Goal: Navigation & Orientation: Find specific page/section

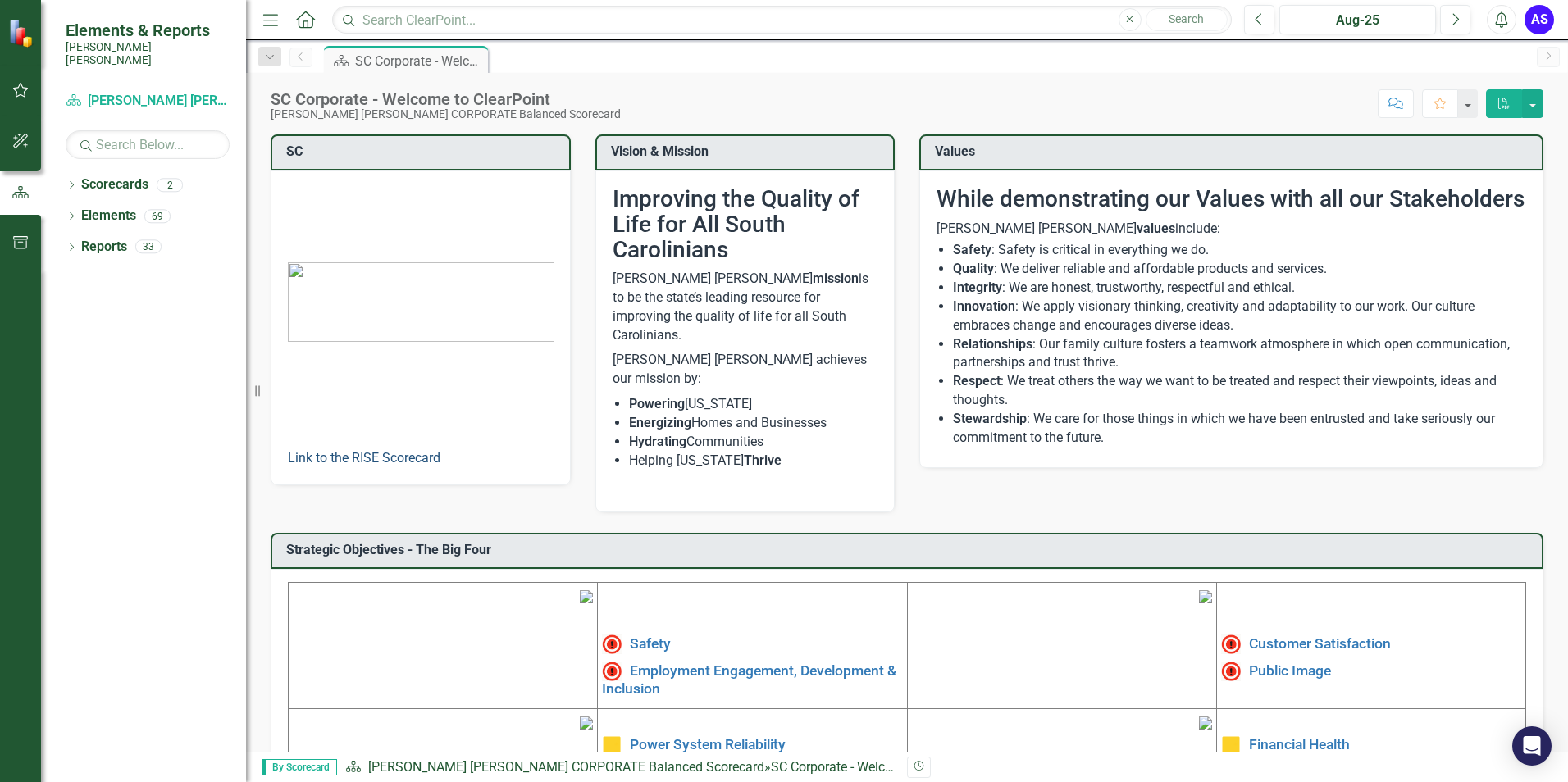
click at [406, 456] on link "Link to the RISE Scorecard" at bounding box center [364, 458] width 152 height 16
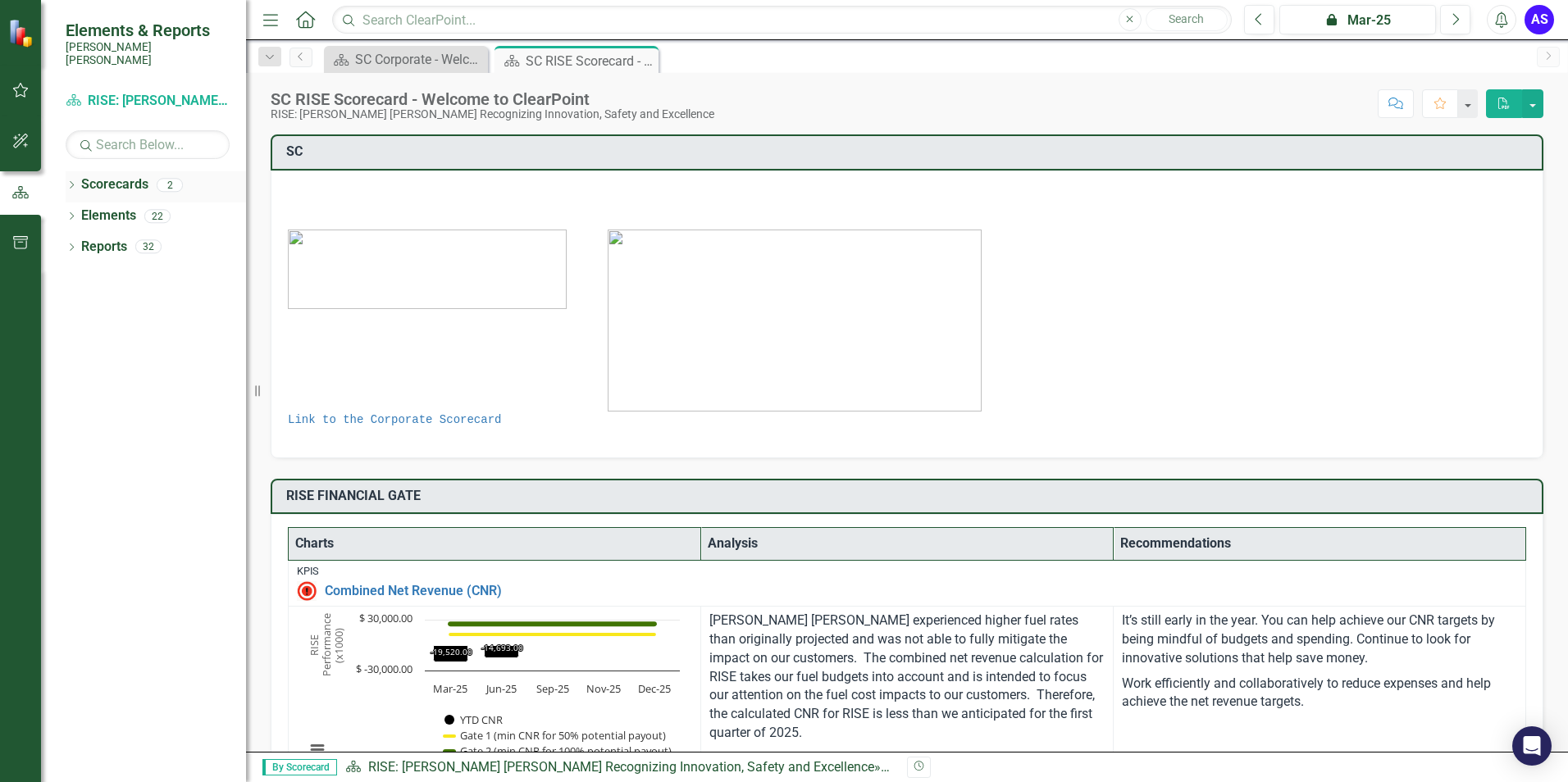
click at [112, 172] on div "Scorecards" at bounding box center [114, 185] width 67 height 27
click at [70, 182] on icon "Dropdown" at bounding box center [71, 186] width 12 height 9
click at [143, 207] on link "[PERSON_NAME] [PERSON_NAME] CORPORATE Balanced Scorecard" at bounding box center [169, 215] width 156 height 19
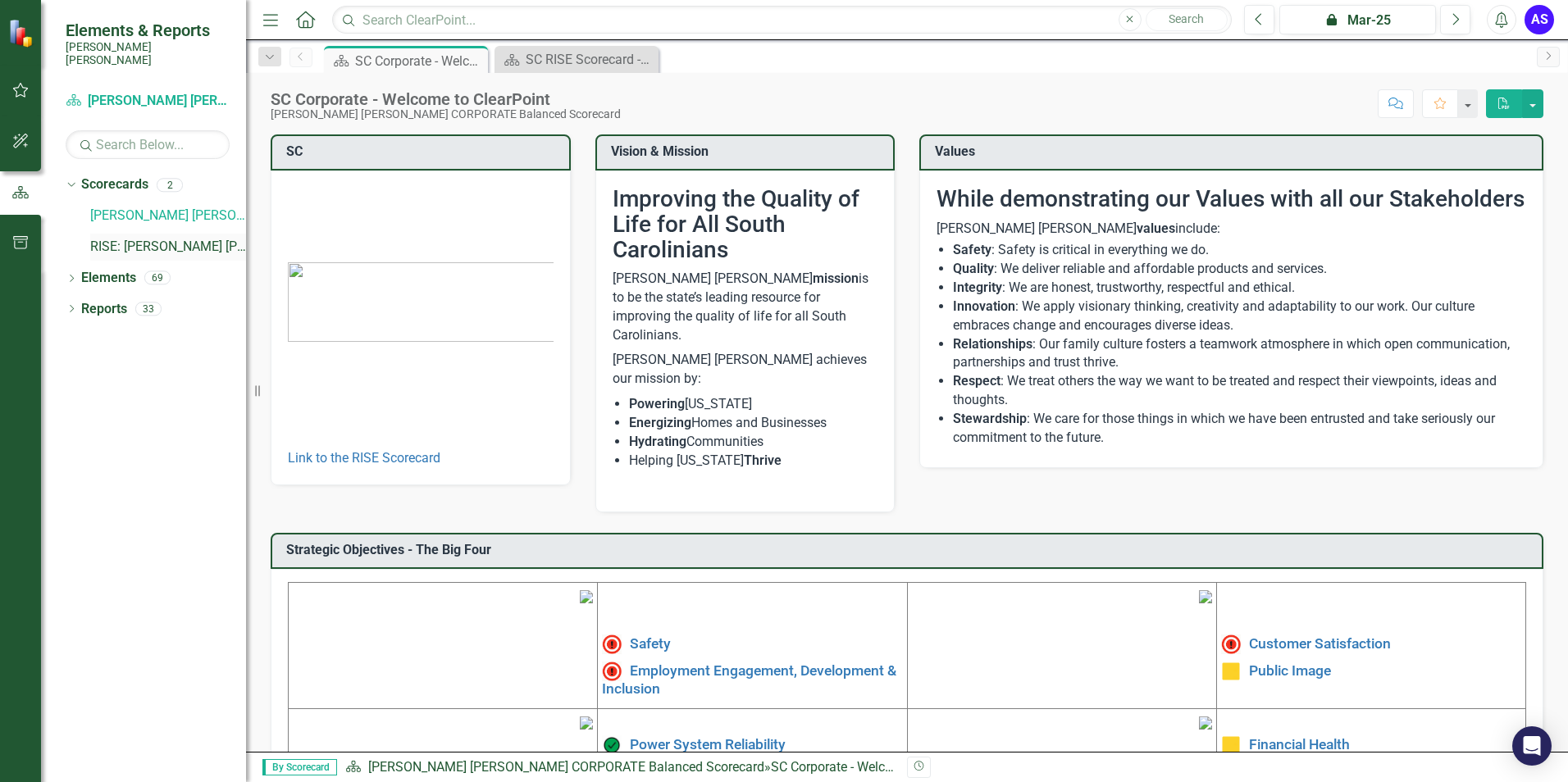
click at [217, 238] on link "RISE: [PERSON_NAME] [PERSON_NAME] Recognizing Innovation, Safety and Excellence" at bounding box center [169, 247] width 156 height 19
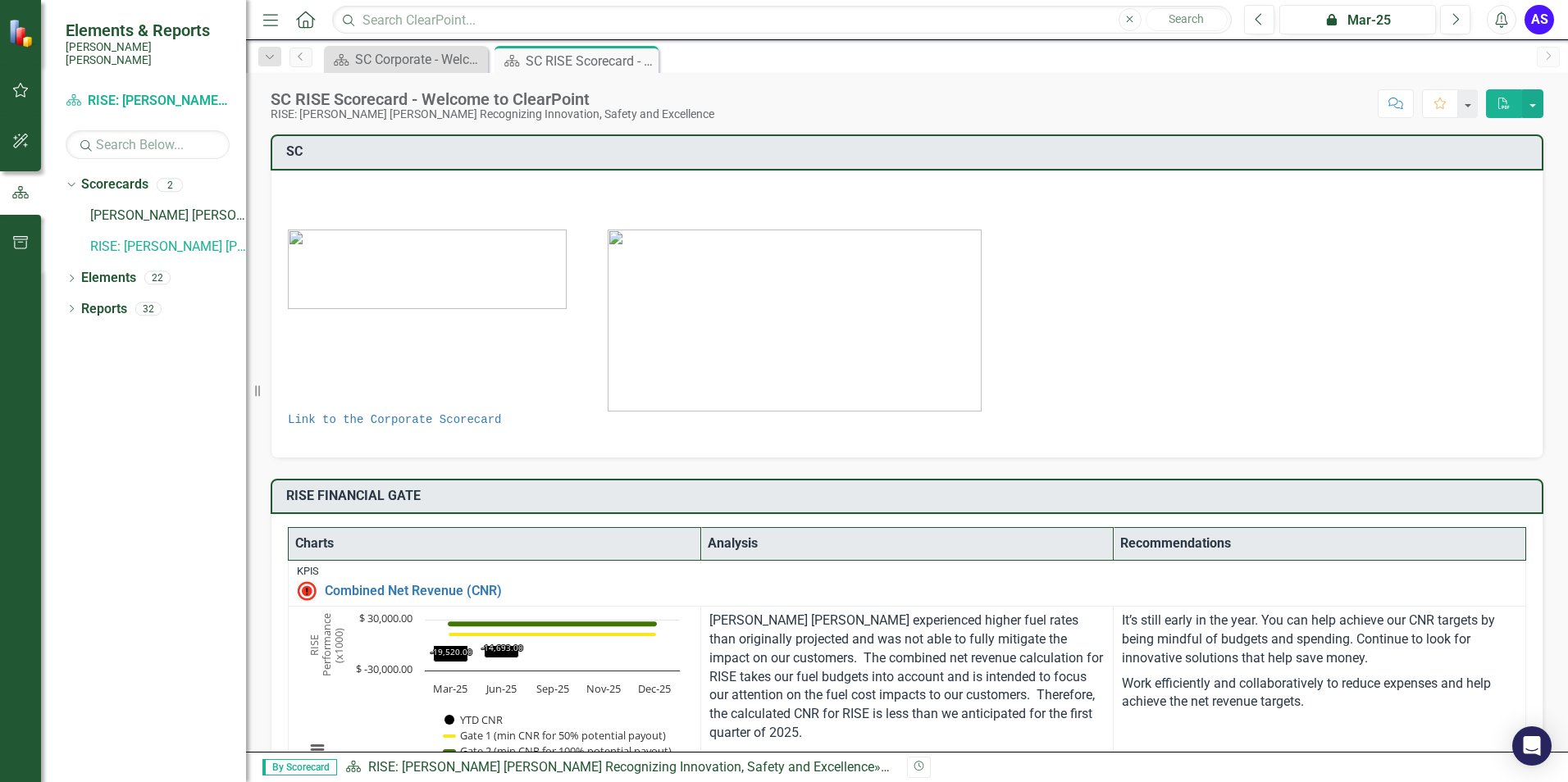
click at [18, 33] on img at bounding box center [21, 32] width 28 height 28
click at [105, 92] on link "Scorecard RISE: Santee Cooper Recognizing Innovation, Safety and Excellence" at bounding box center [147, 100] width 164 height 19
click at [141, 92] on link "Scorecard RISE: Santee Cooper Recognizing Innovation, Safety and Excellence" at bounding box center [147, 100] width 164 height 19
click at [317, 14] on div "Menu Home Search Close Search" at bounding box center [743, 20] width 969 height 31
click at [314, 15] on icon "Home" at bounding box center [305, 20] width 21 height 18
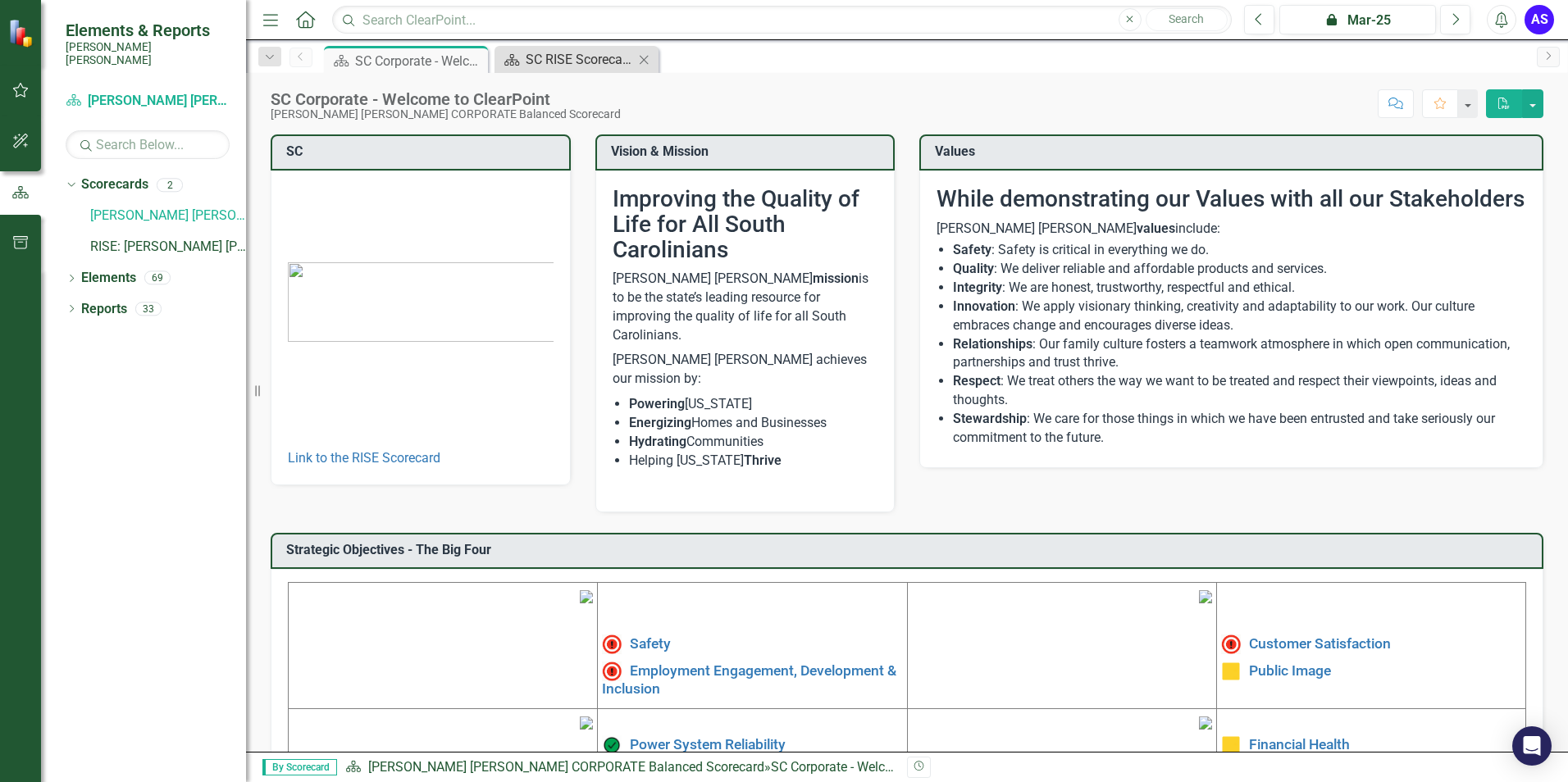
click at [559, 63] on div "SC RISE Scorecard - Welcome to ClearPoint" at bounding box center [579, 59] width 108 height 20
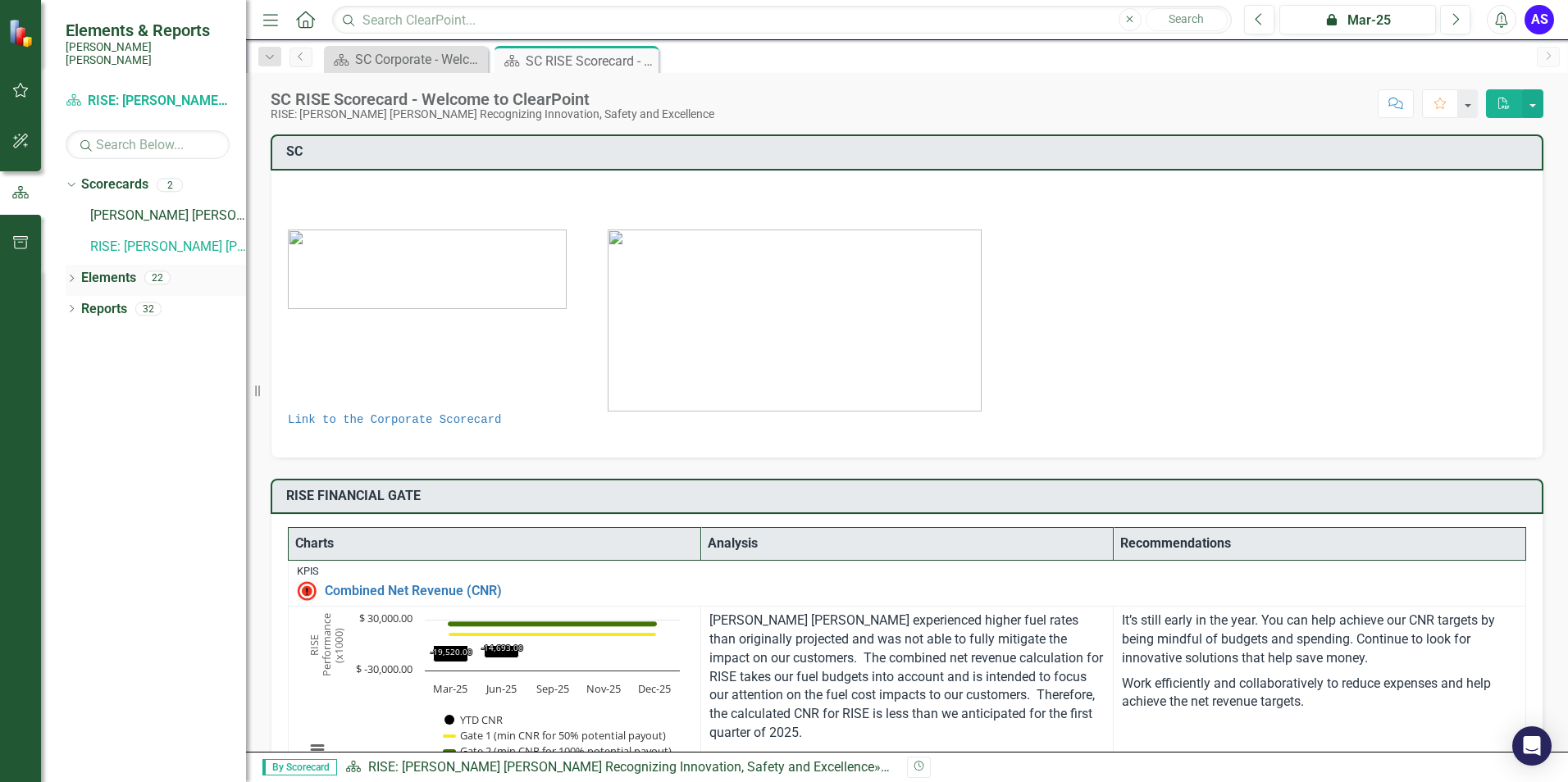
click at [75, 276] on icon "Dropdown" at bounding box center [71, 280] width 12 height 9
click at [69, 430] on icon "Dropdown" at bounding box center [71, 434] width 12 height 9
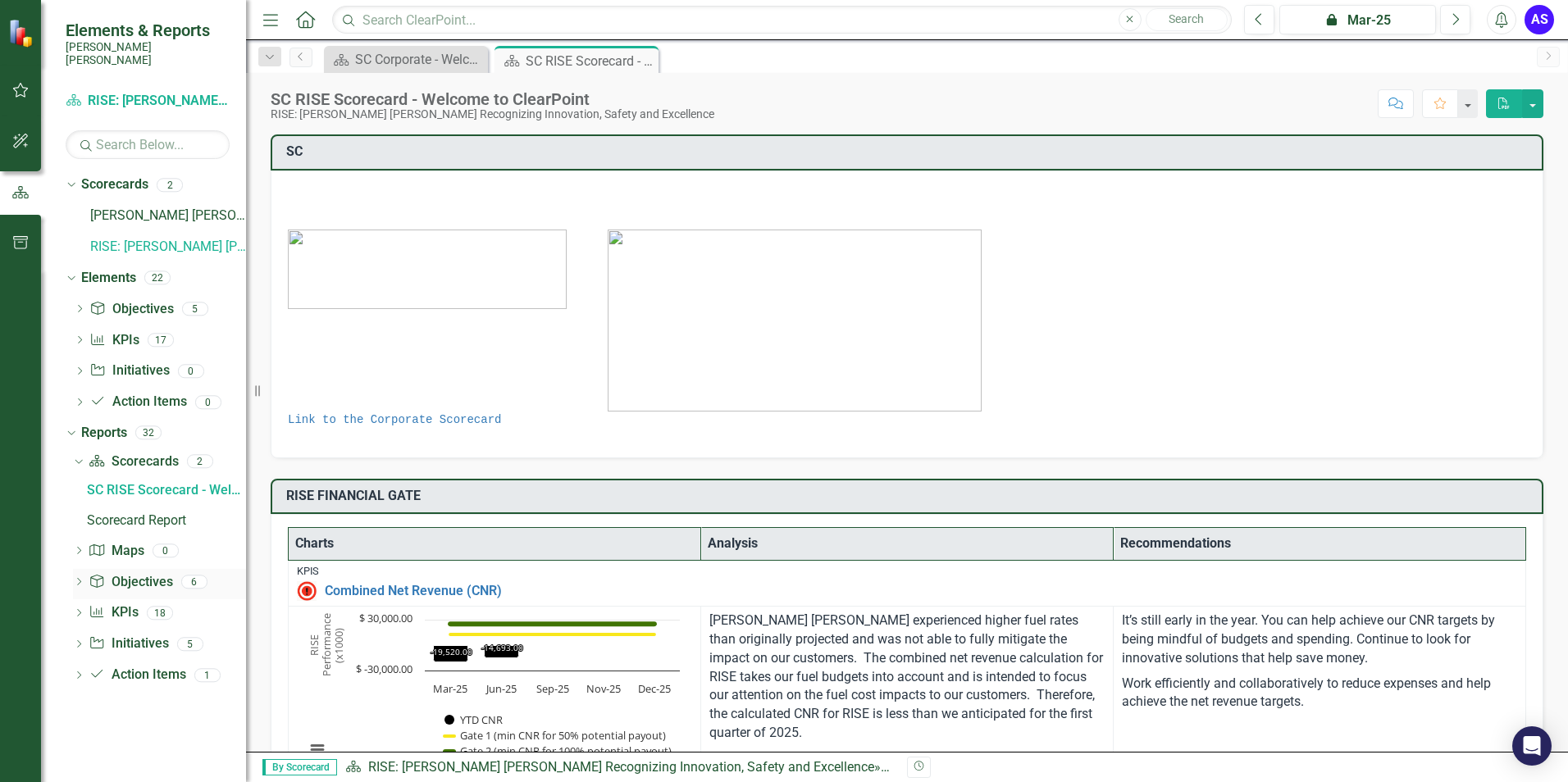
click at [153, 573] on link "Objective Objectives" at bounding box center [131, 582] width 84 height 19
click at [128, 604] on link "KPI KPIs" at bounding box center [113, 612] width 49 height 19
click at [139, 542] on link "Map Maps" at bounding box center [116, 551] width 55 height 19
click at [73, 548] on icon "Dropdown" at bounding box center [79, 552] width 12 height 9
click at [80, 518] on icon "Dropdown" at bounding box center [79, 522] width 12 height 9
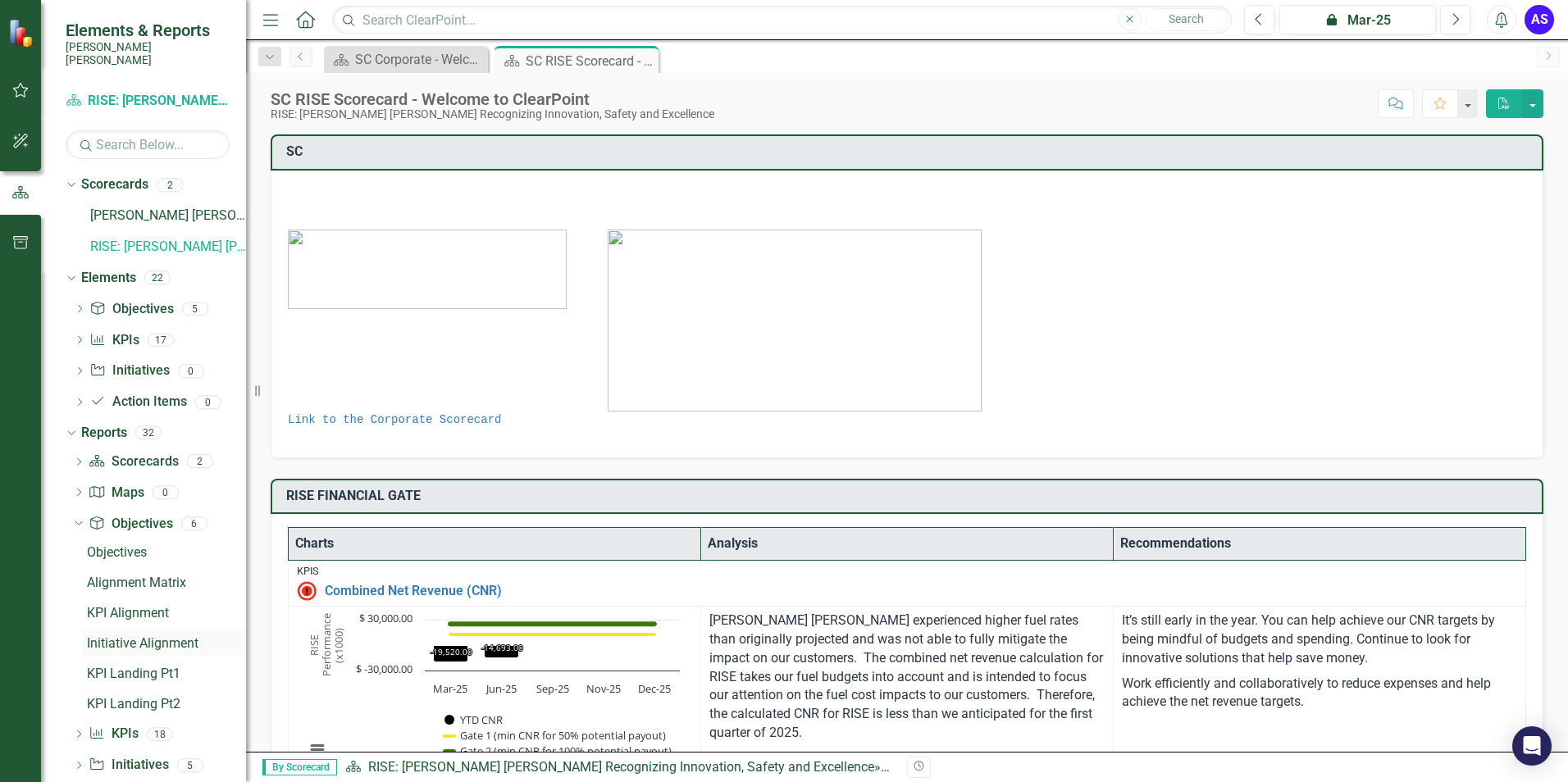
click at [124, 642] on link "Initiative Alignment" at bounding box center [164, 643] width 163 height 26
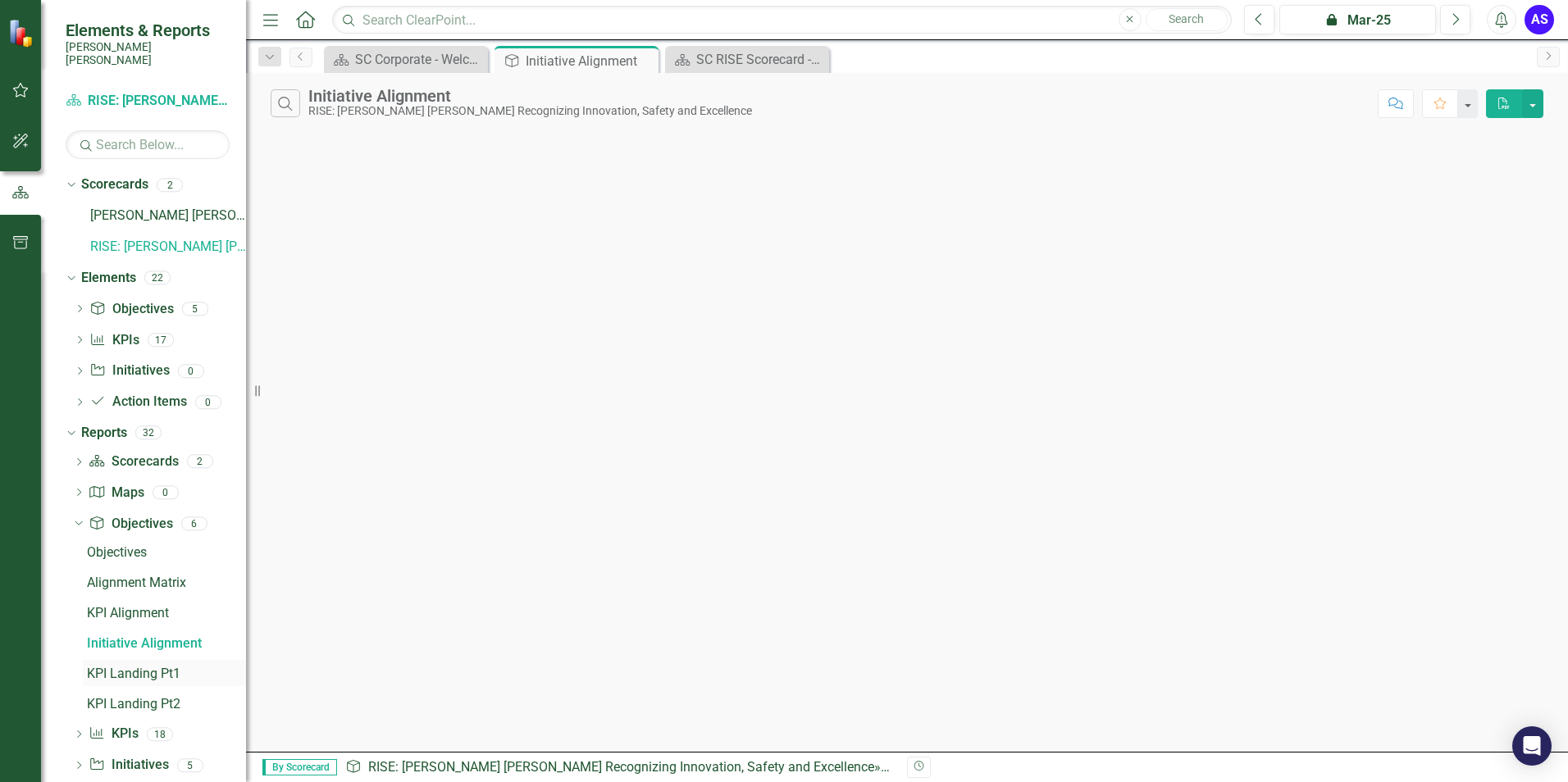
click at [124, 667] on div "KPI Landing Pt1" at bounding box center [166, 674] width 159 height 15
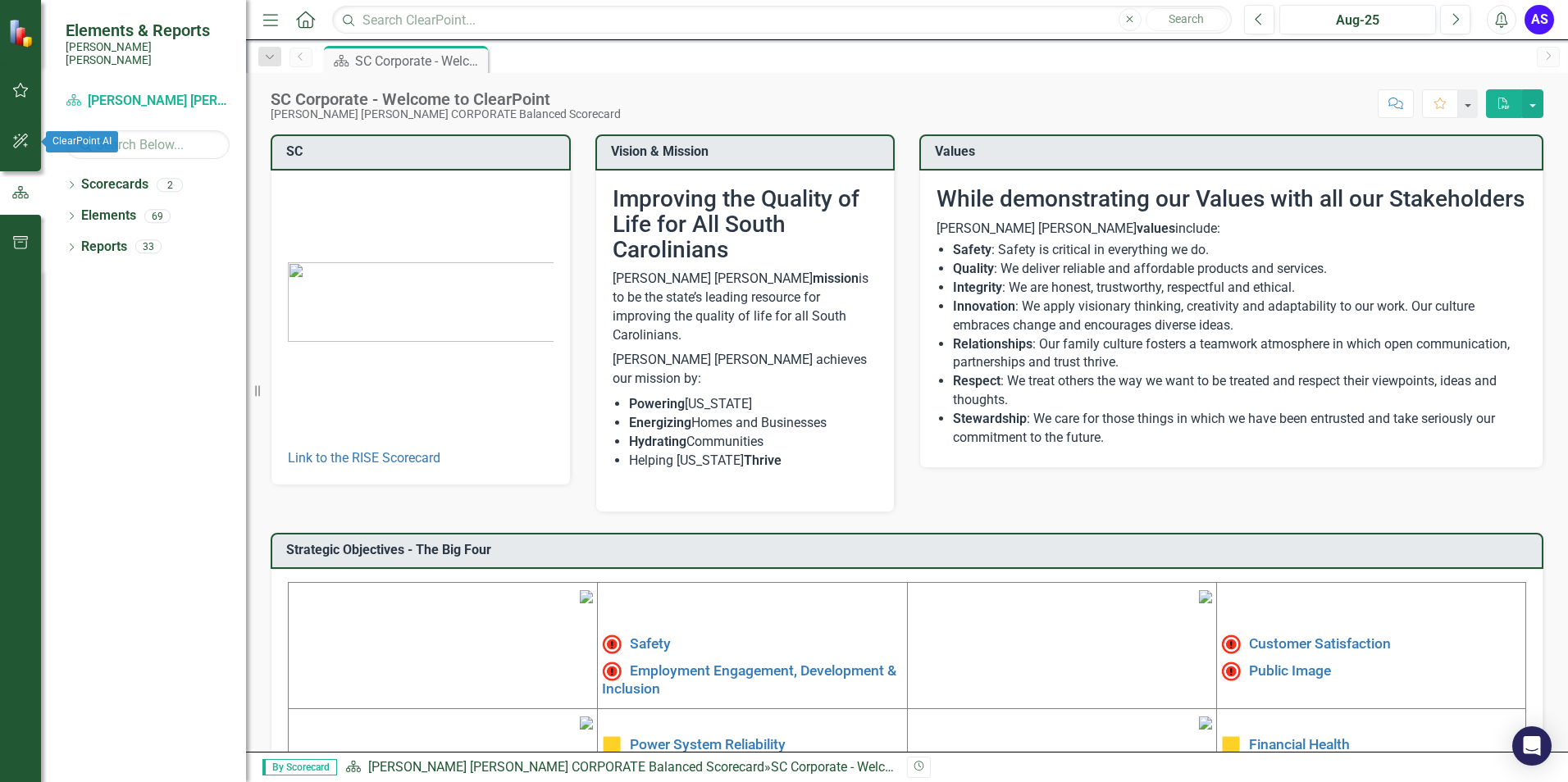
click at [13, 147] on icon "button" at bounding box center [21, 140] width 18 height 13
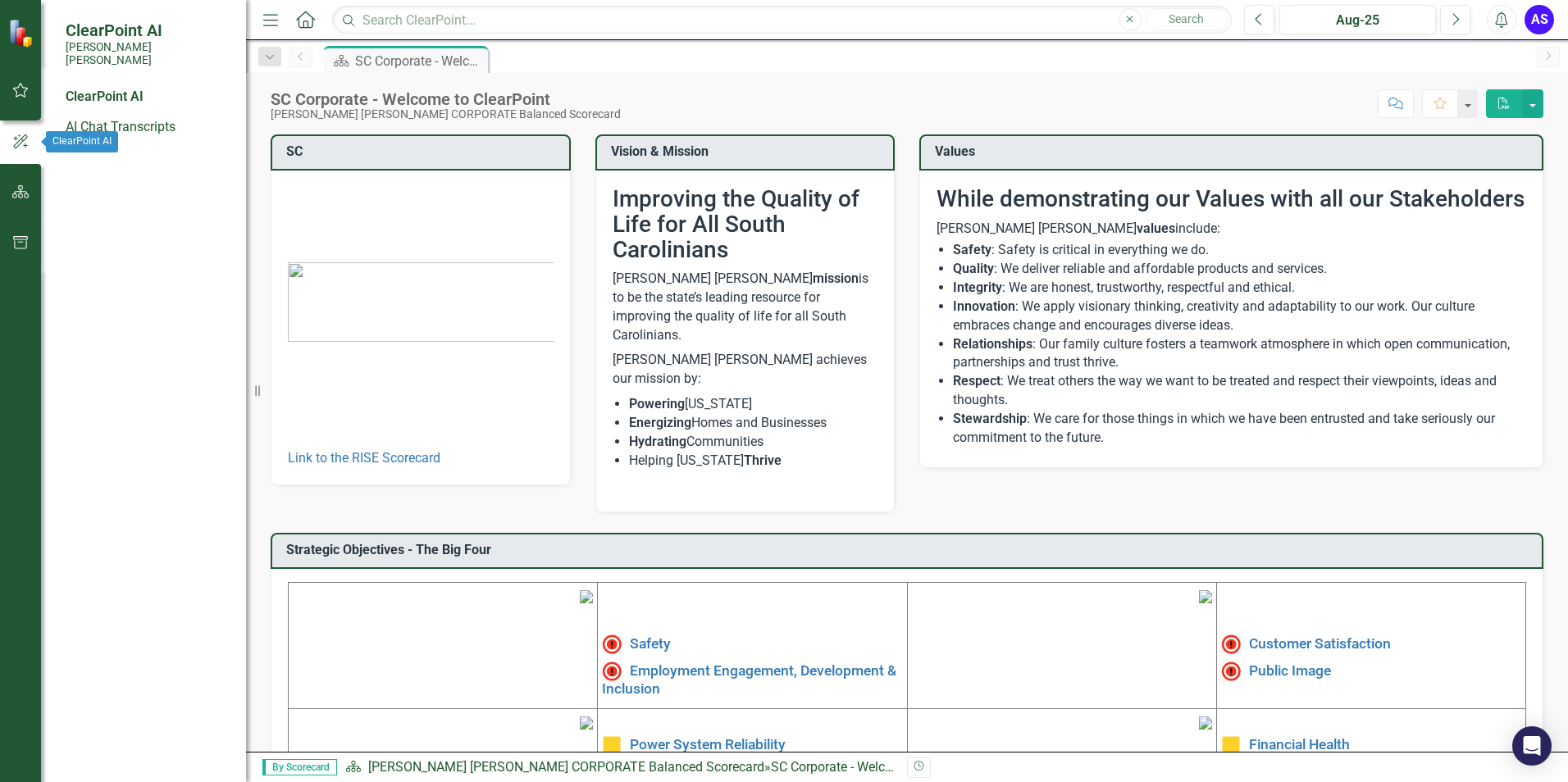
click at [14, 98] on button "button" at bounding box center [21, 91] width 37 height 34
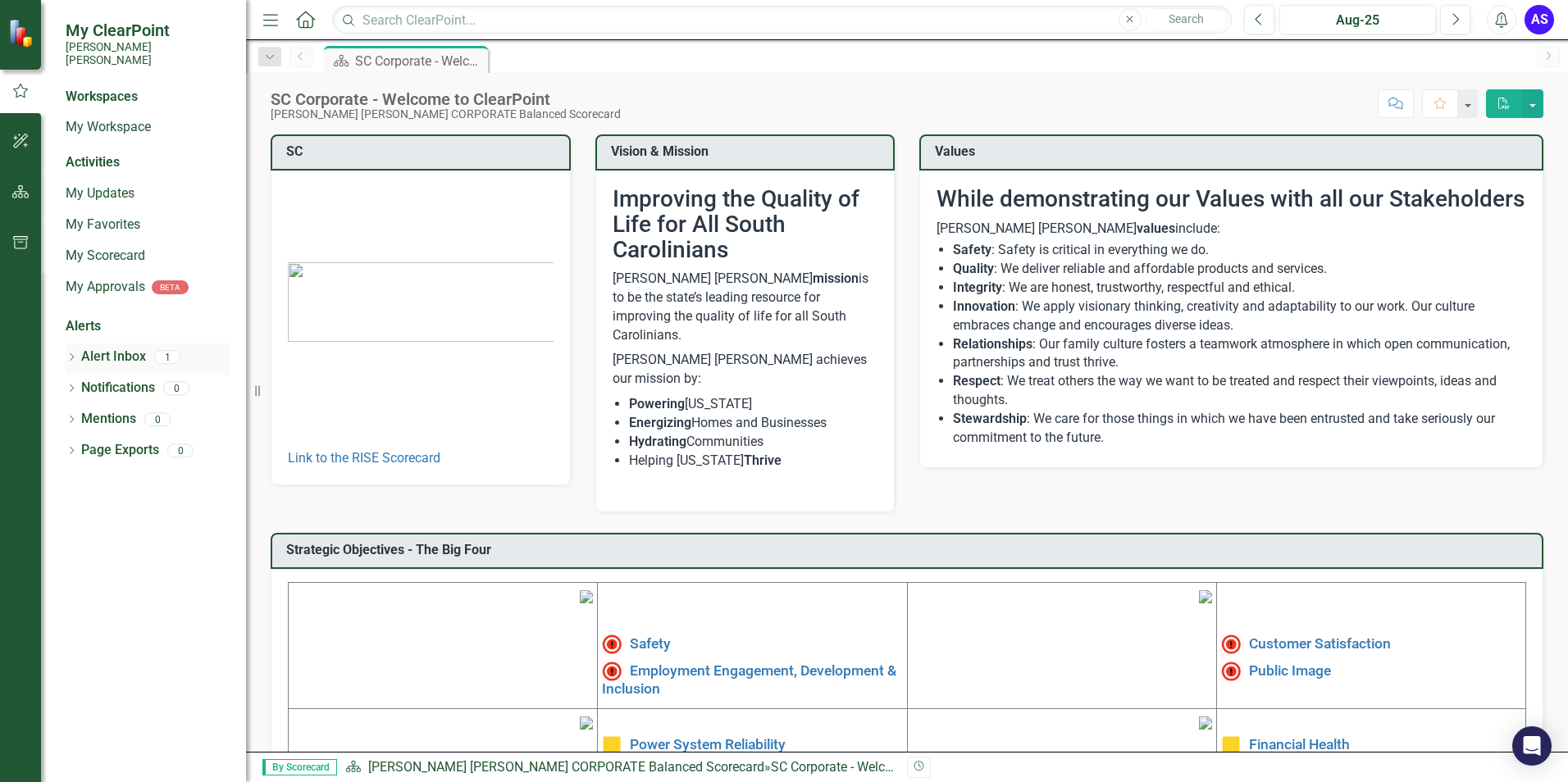
click at [113, 348] on link "Alert Inbox" at bounding box center [113, 357] width 64 height 19
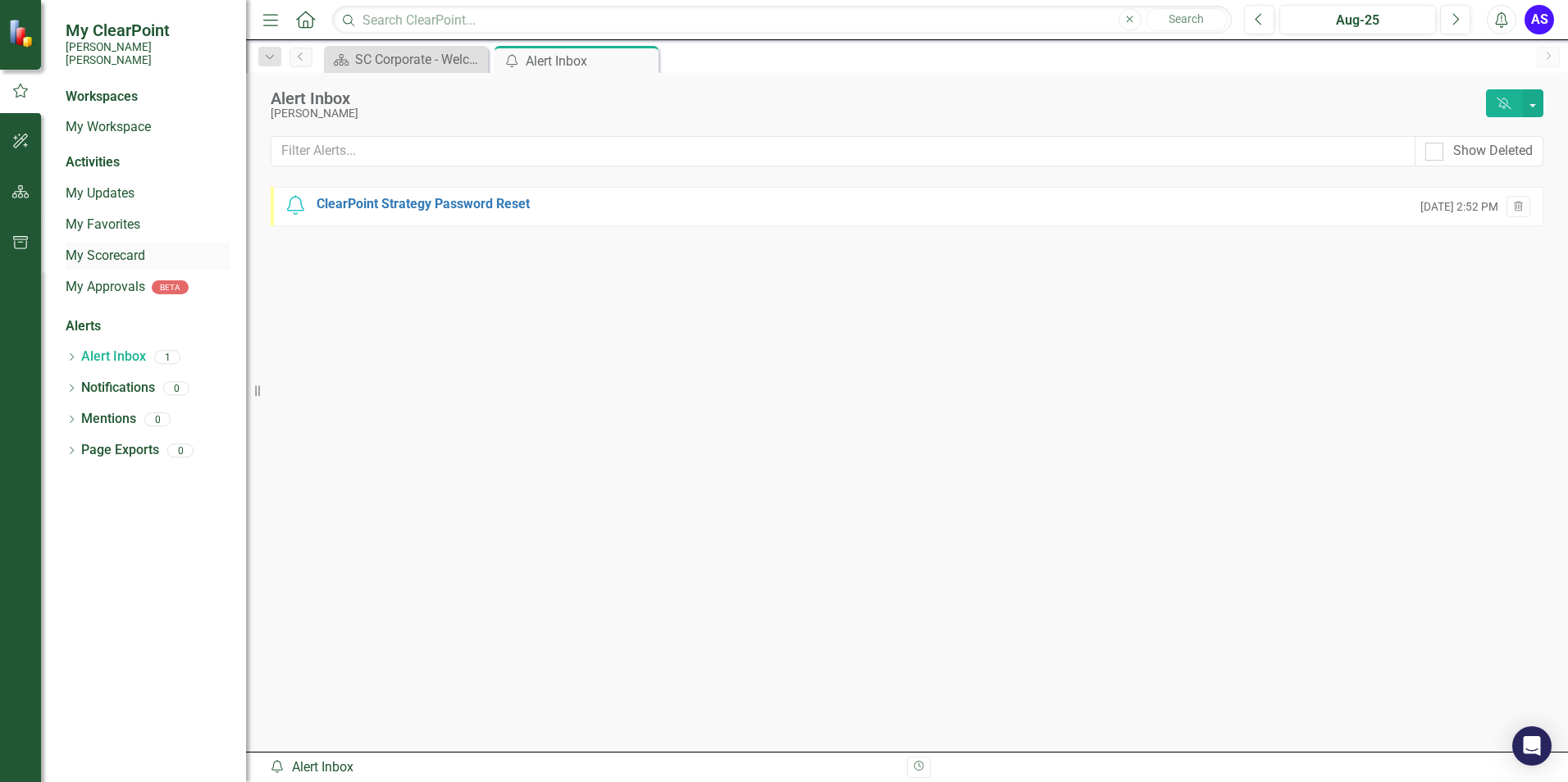
click at [111, 247] on link "My Scorecard" at bounding box center [147, 255] width 164 height 19
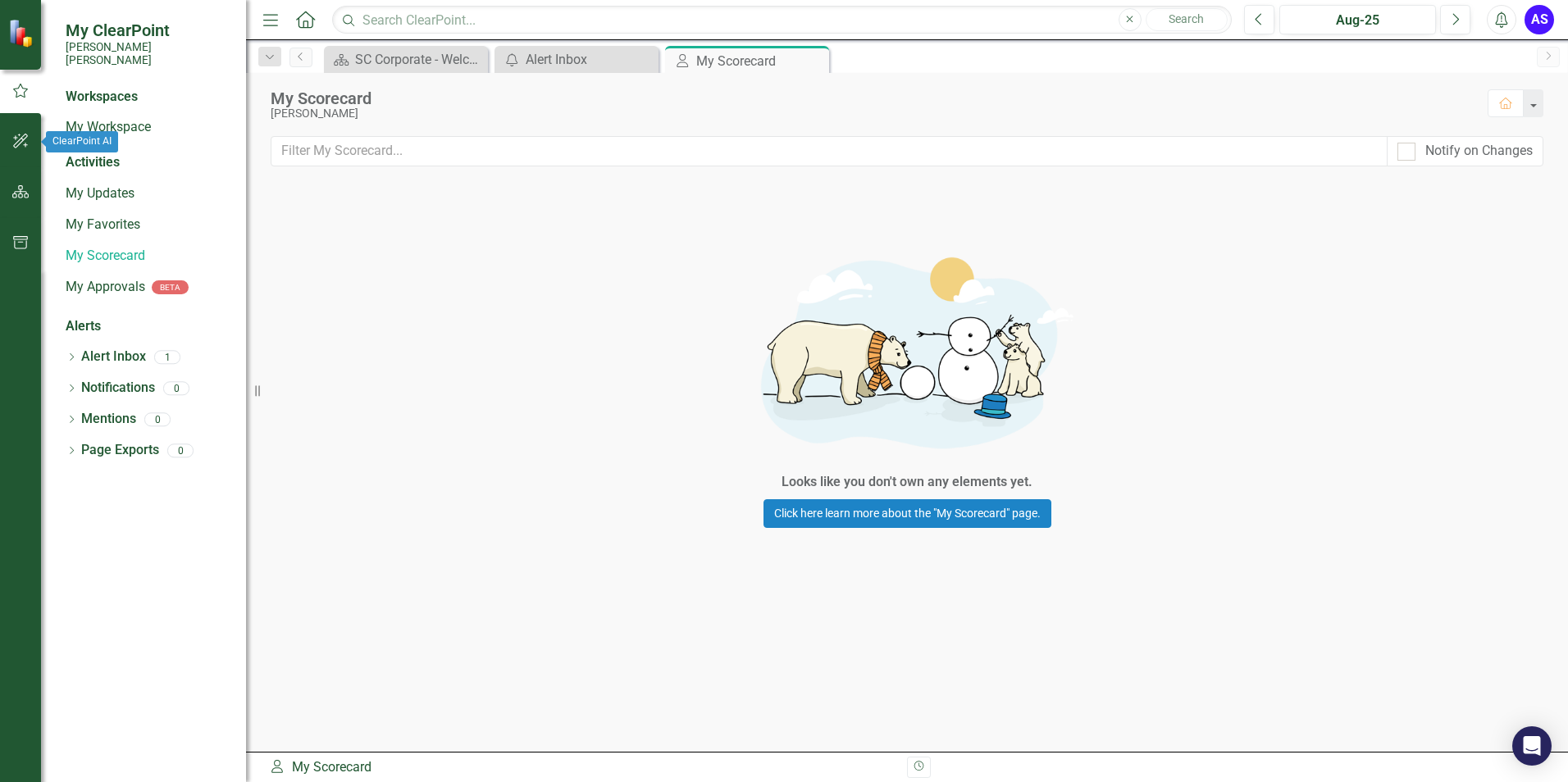
click at [13, 137] on icon "button" at bounding box center [21, 140] width 18 height 13
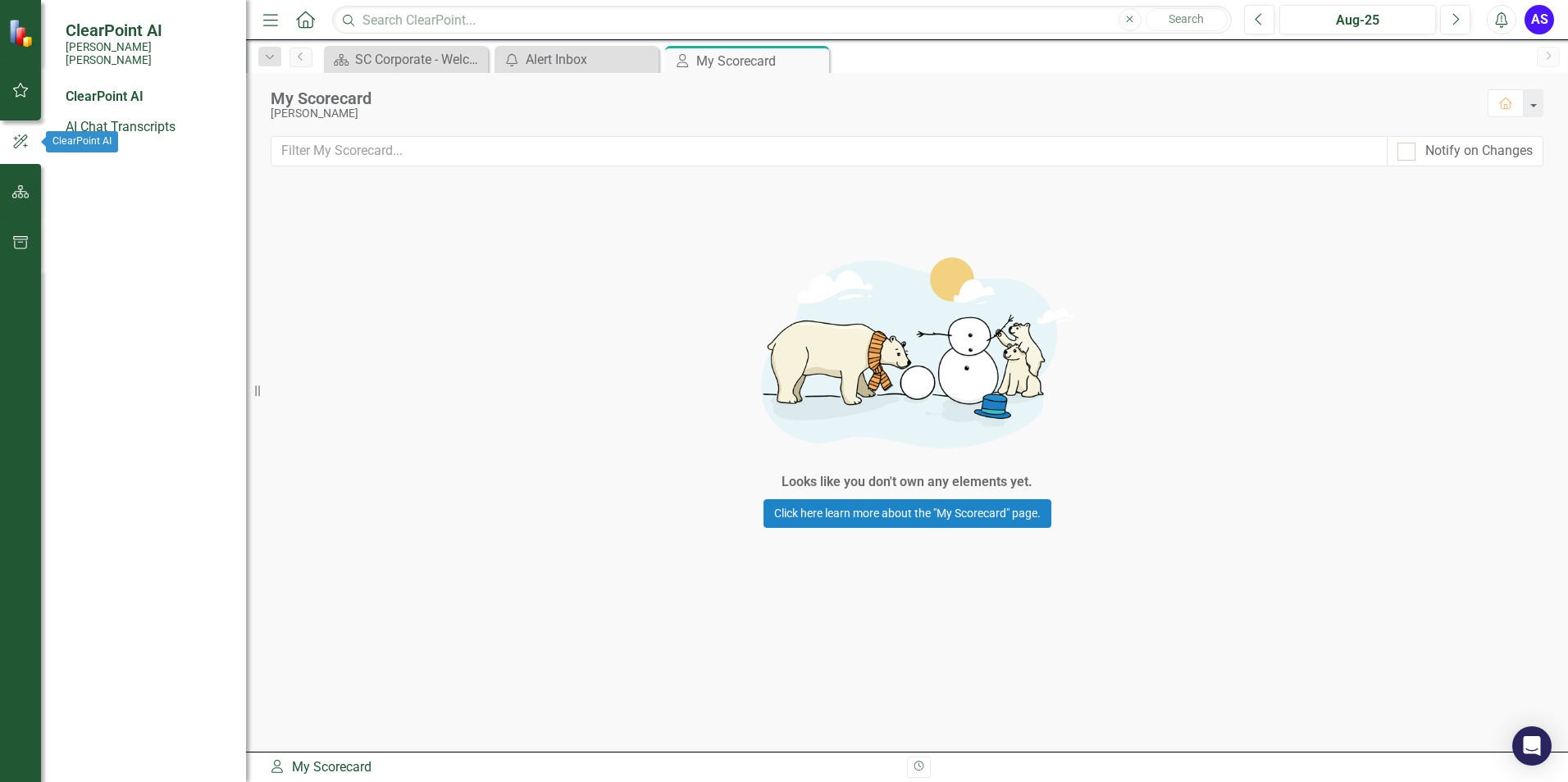
click at [25, 197] on icon "button" at bounding box center [21, 191] width 18 height 13
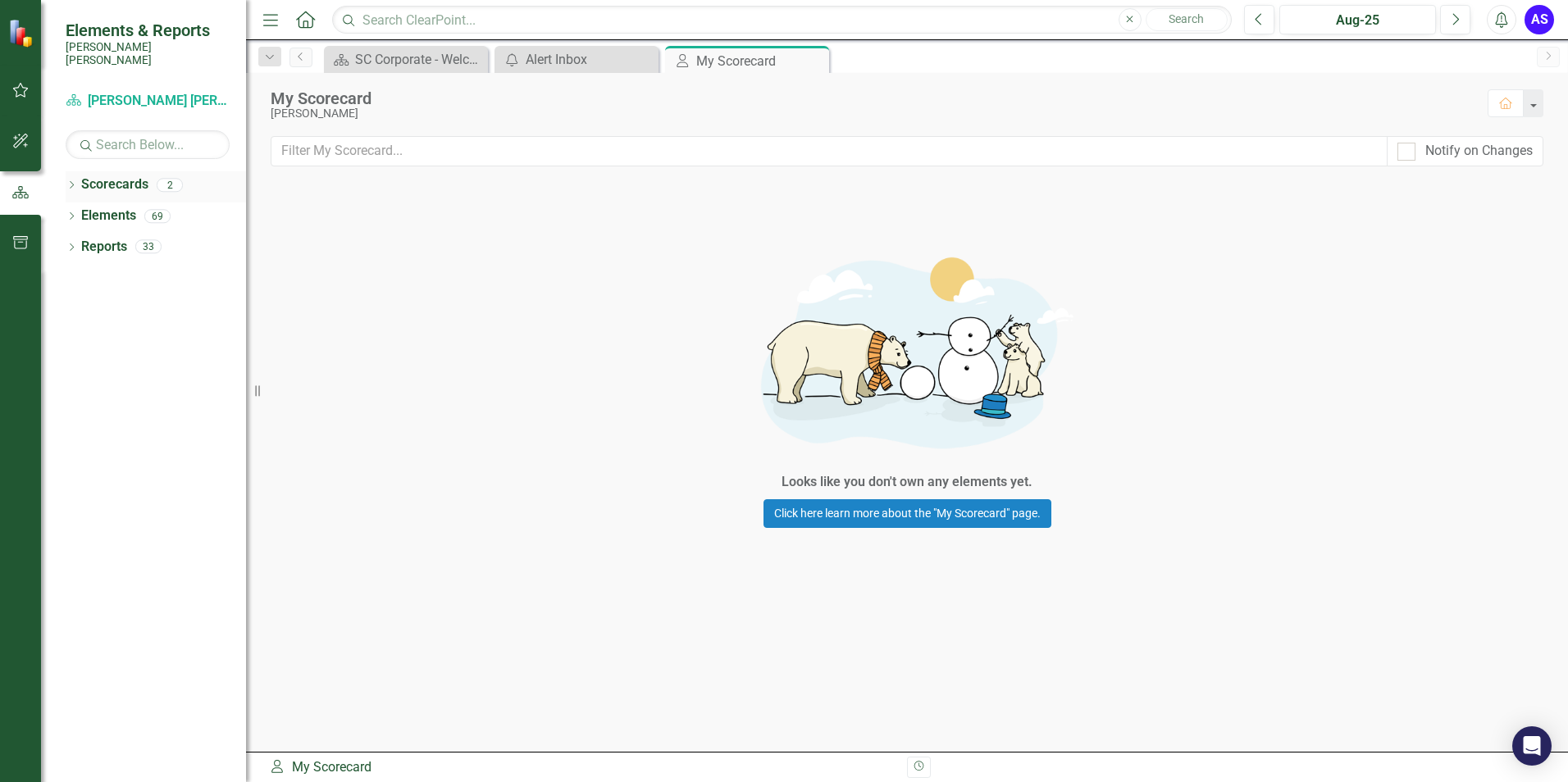
click at [69, 182] on icon "Dropdown" at bounding box center [71, 186] width 12 height 9
click at [141, 238] on link "RISE: [PERSON_NAME] [PERSON_NAME] Recognizing Innovation, Safety and Excellence" at bounding box center [169, 247] width 156 height 19
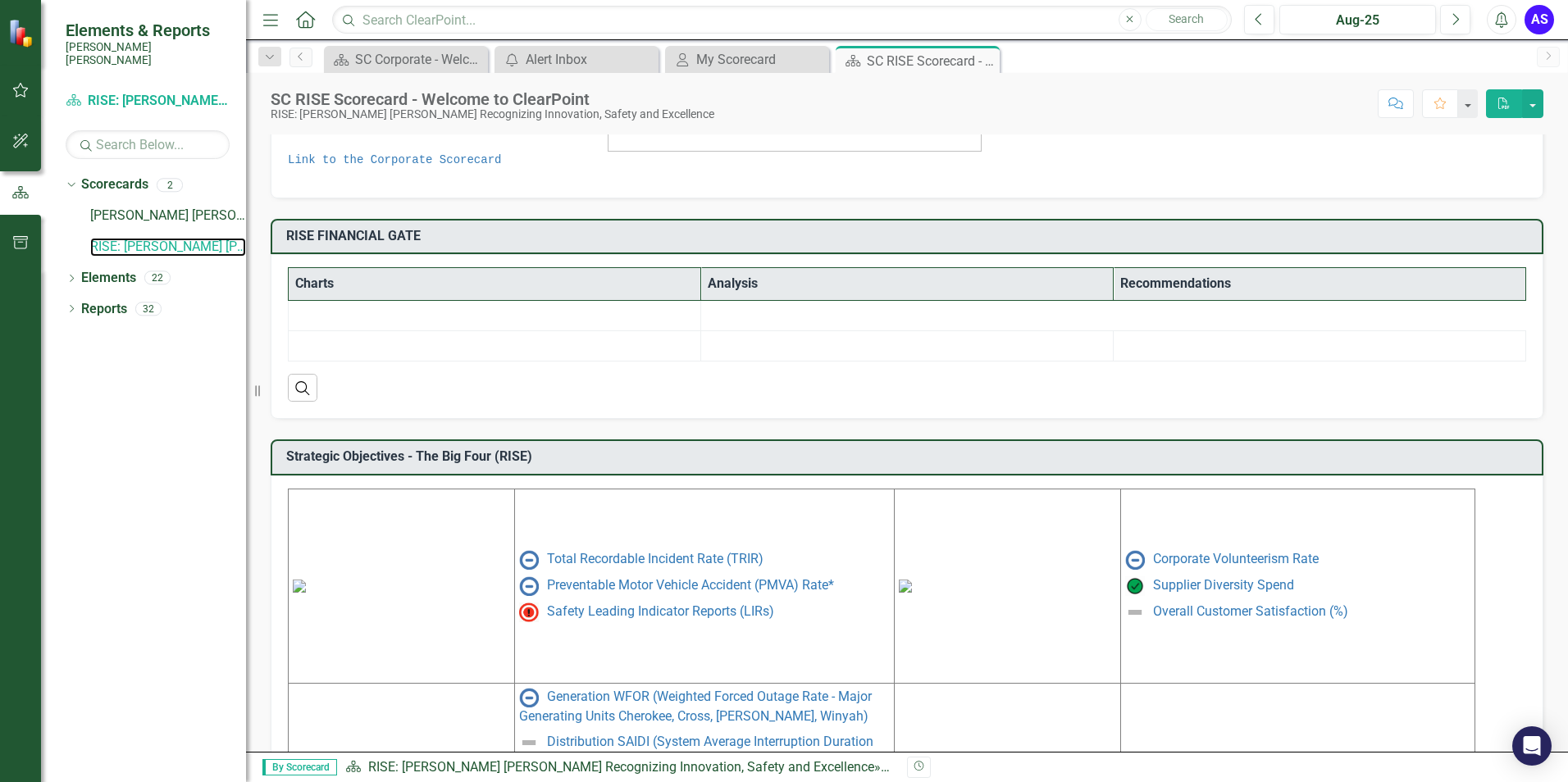
scroll to position [328, 0]
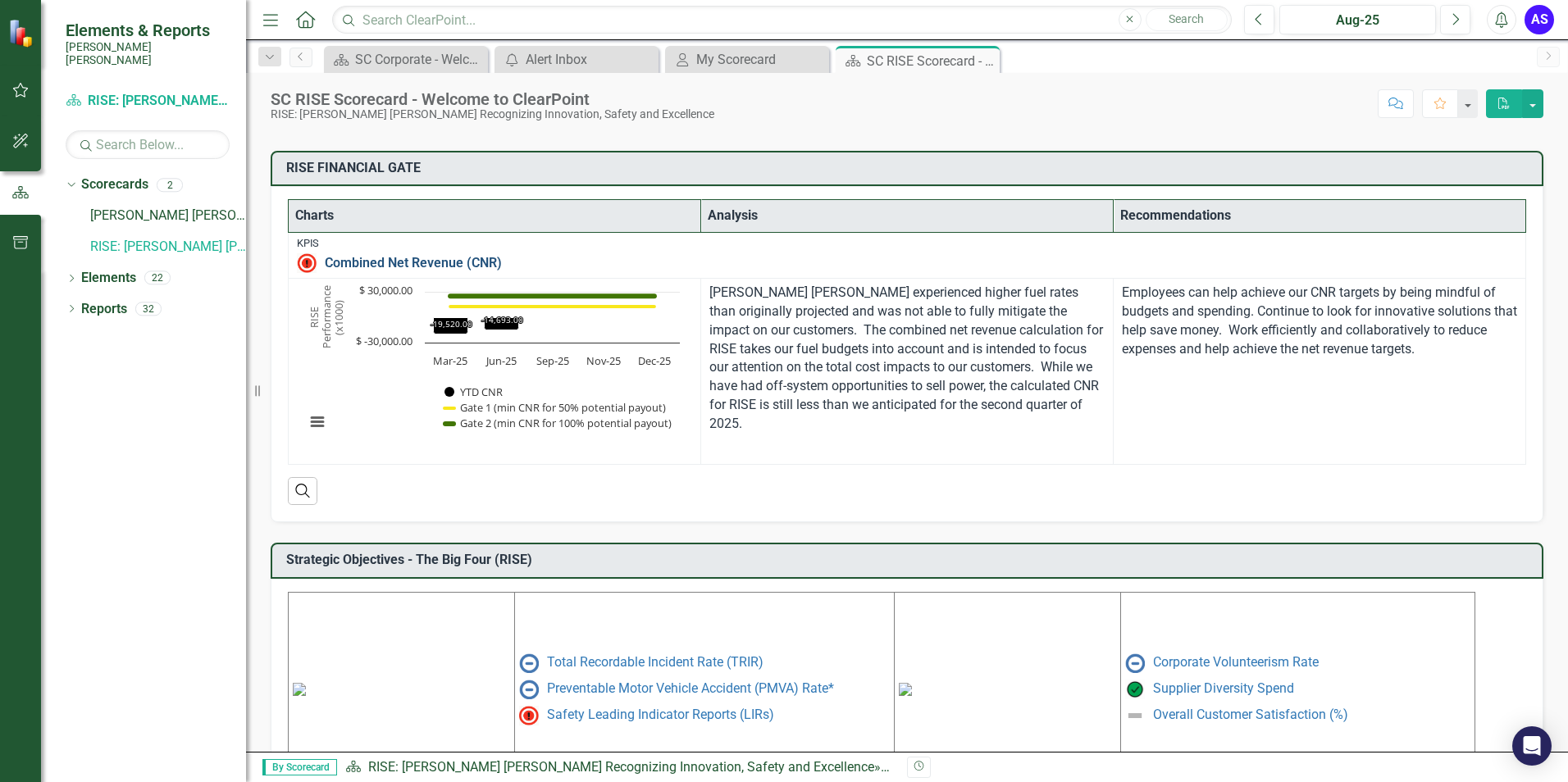
click at [413, 265] on link "Combined Net Revenue (CNR)" at bounding box center [921, 262] width 1193 height 15
